Goal: Navigation & Orientation: Find specific page/section

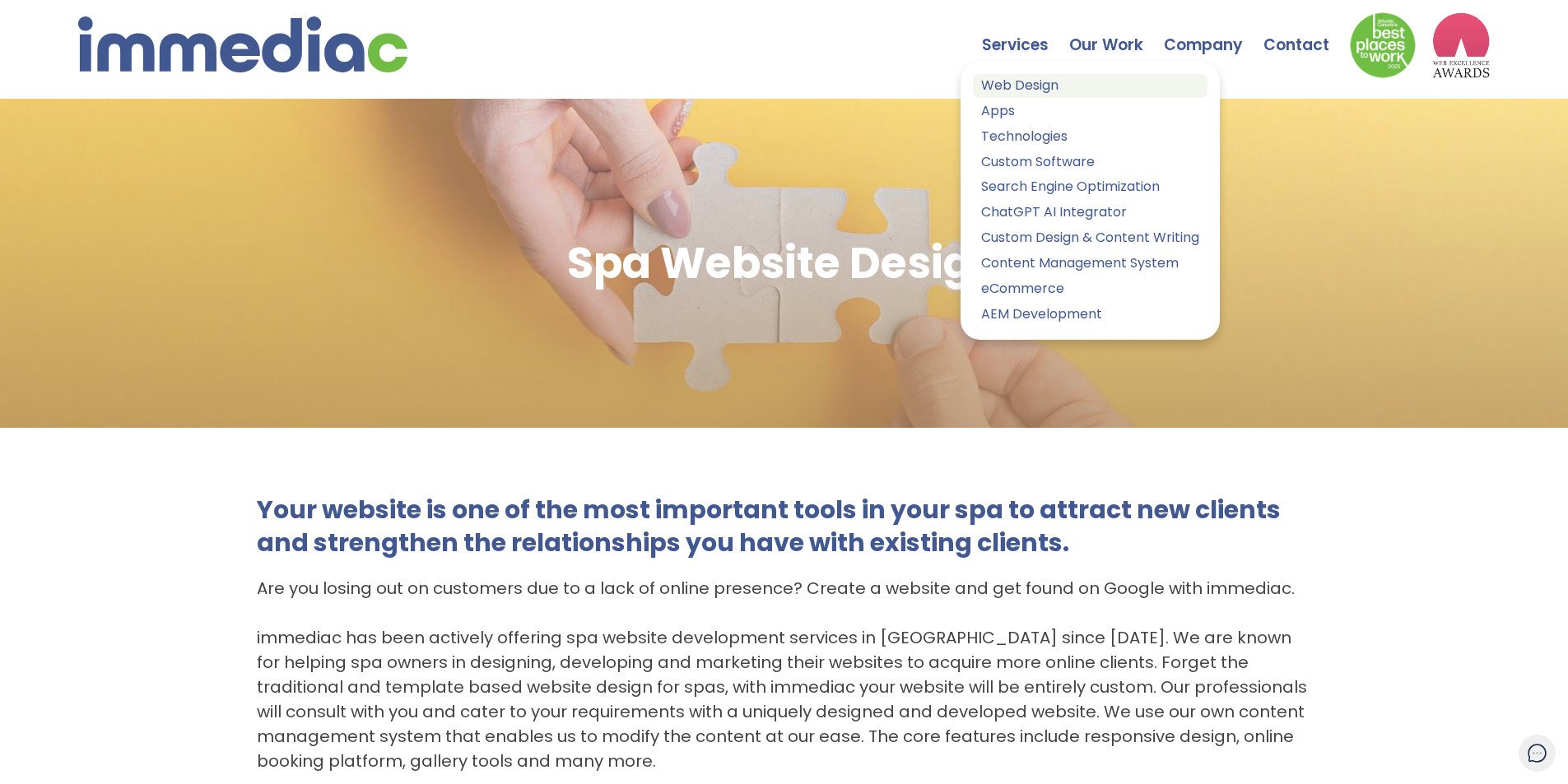
click at [1015, 85] on link "Web Design" at bounding box center [1091, 85] width 235 height 24
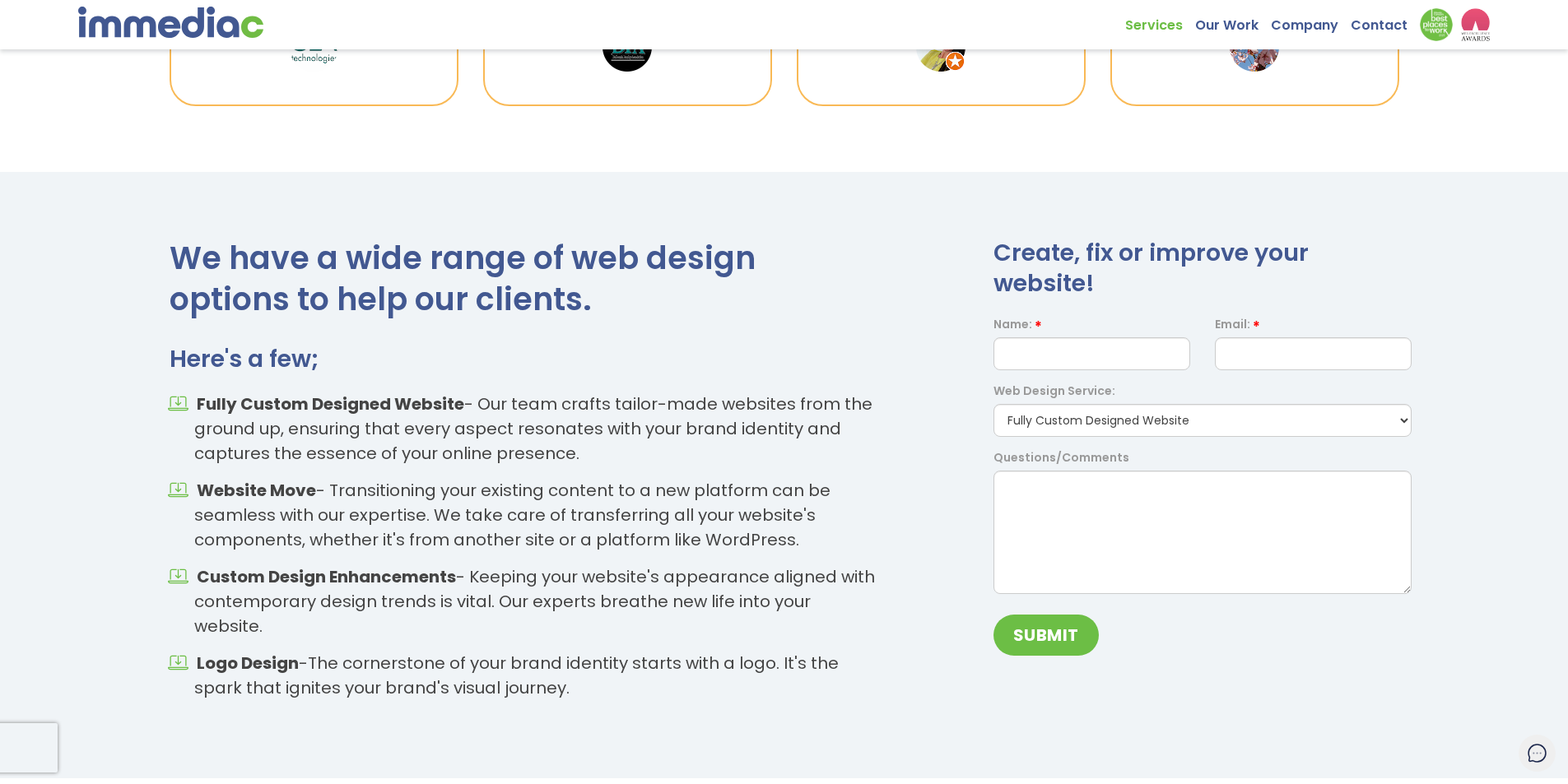
scroll to position [2333, 0]
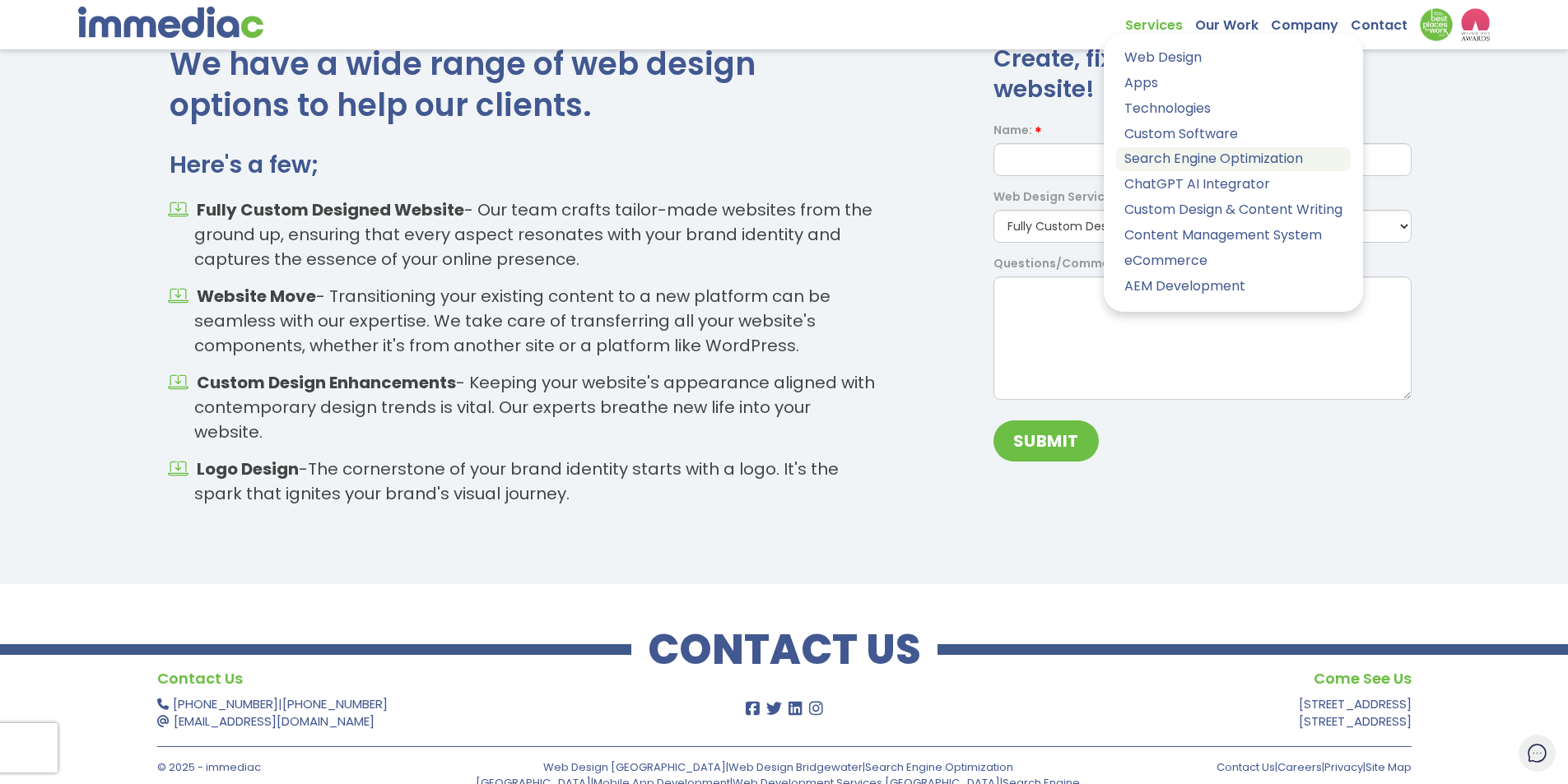
click at [1166, 160] on link "Search Engine Optimization" at bounding box center [1234, 159] width 235 height 24
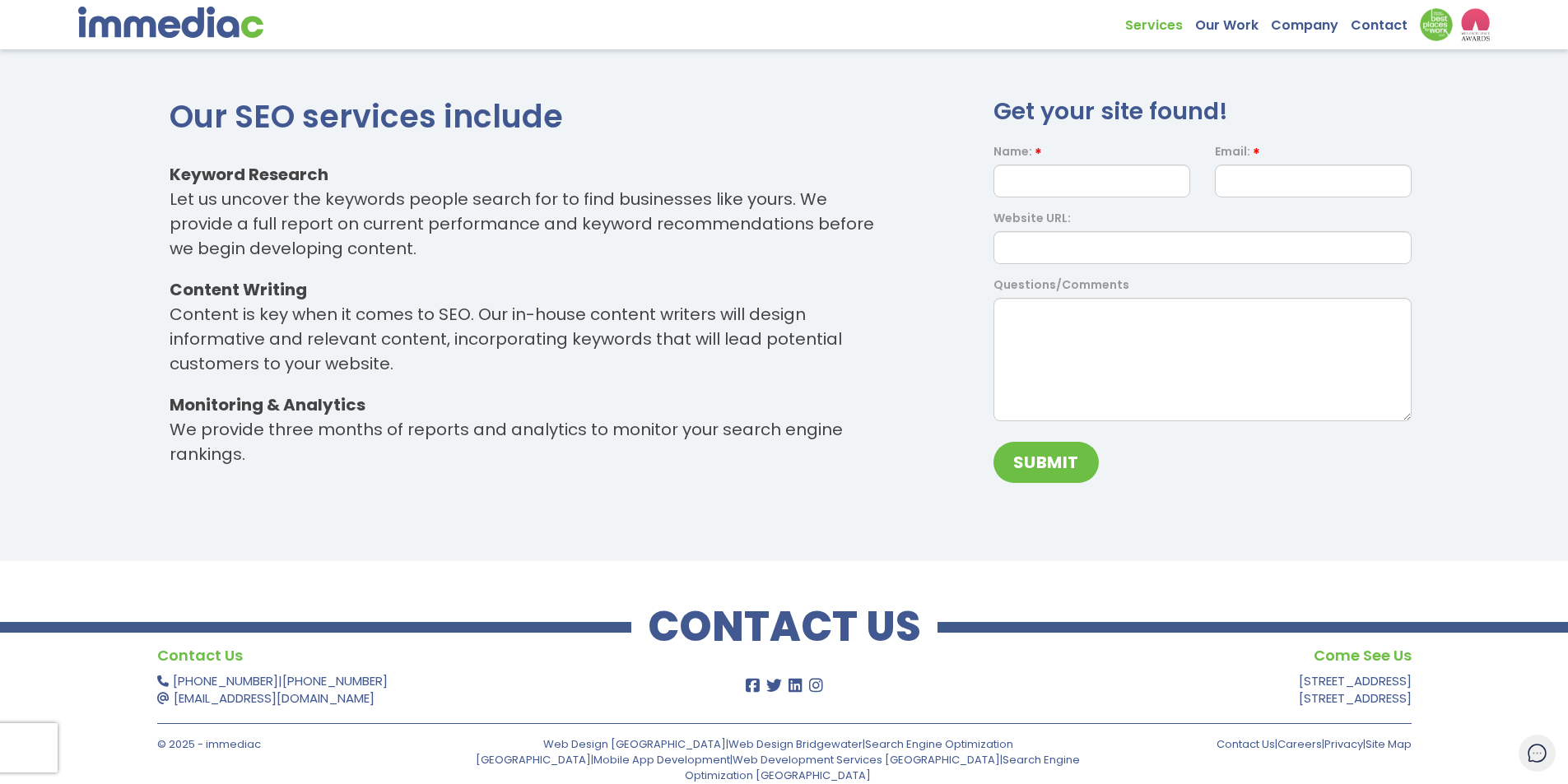
scroll to position [1357, 0]
